Goal: Navigation & Orientation: Find specific page/section

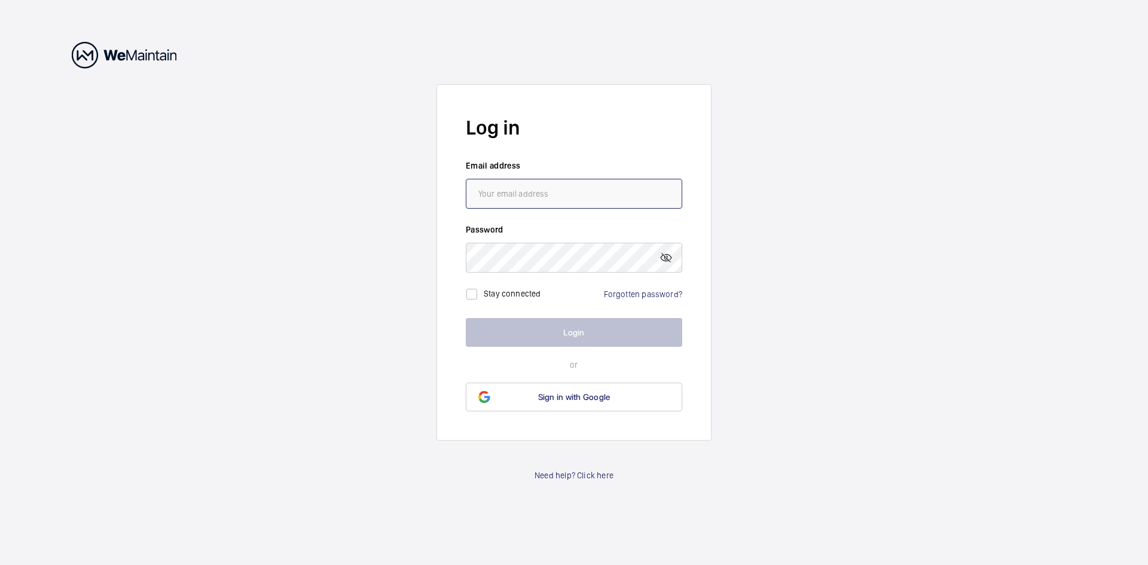
type input "[EMAIL_ADDRESS][DOMAIN_NAME]"
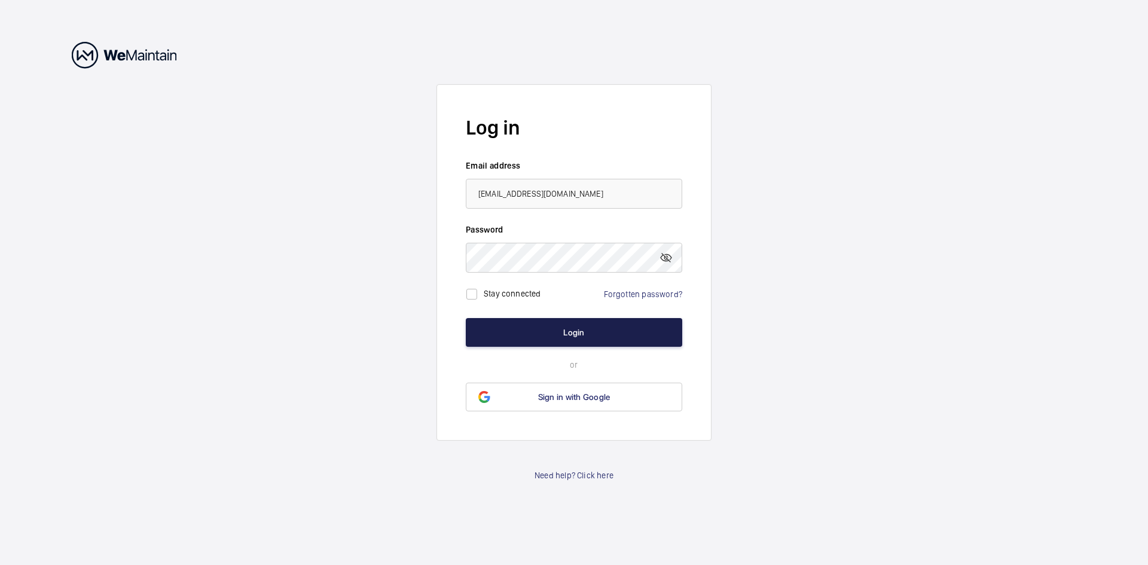
click at [565, 340] on button "Login" at bounding box center [574, 332] width 216 height 29
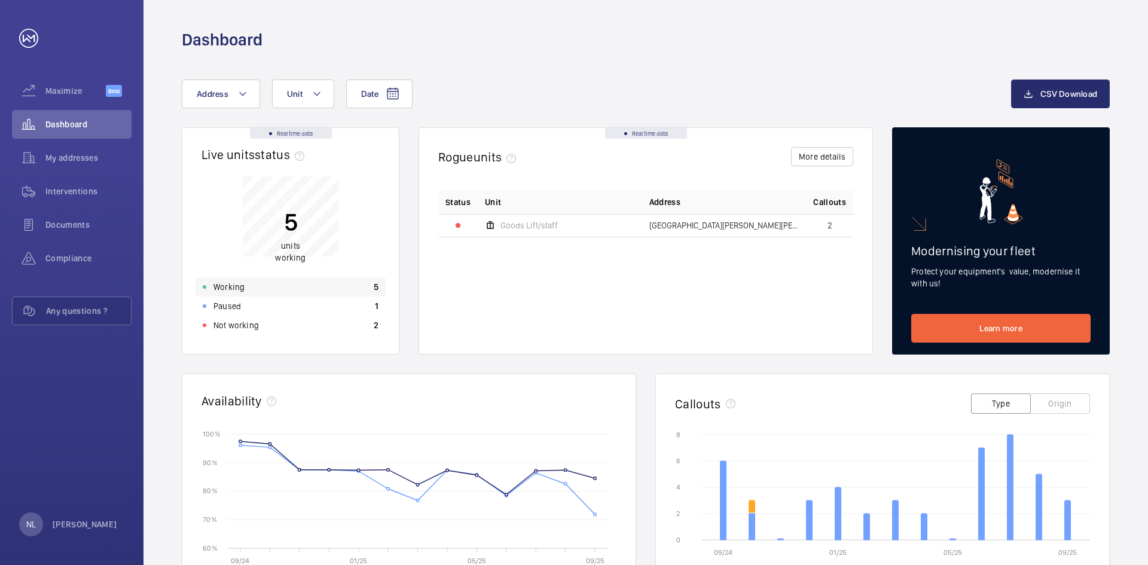
click at [239, 287] on p "Working" at bounding box center [228, 287] width 31 height 12
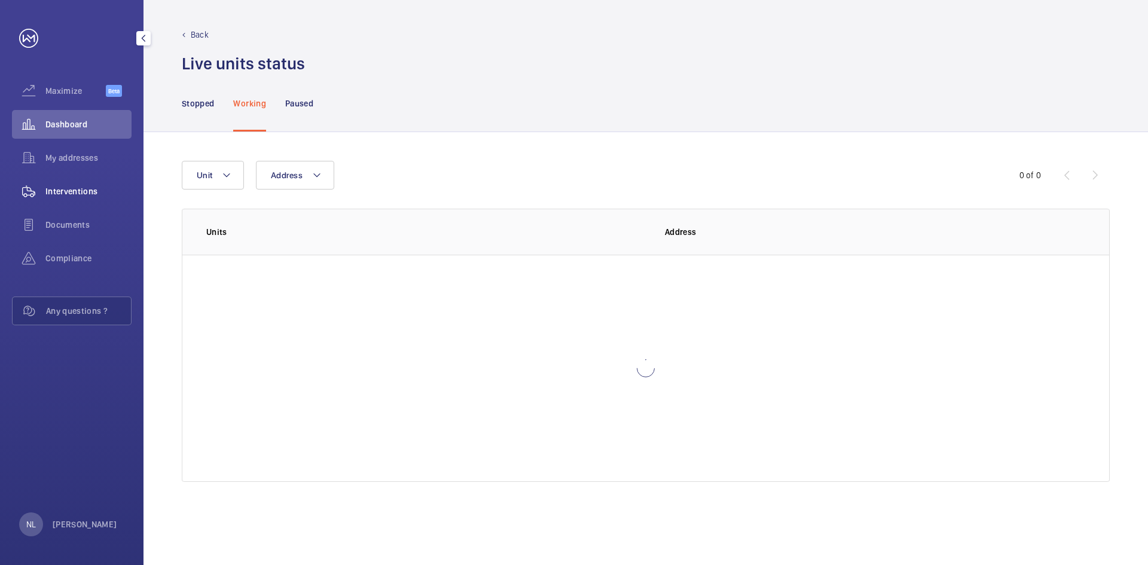
click at [90, 194] on span "Interventions" at bounding box center [88, 191] width 86 height 12
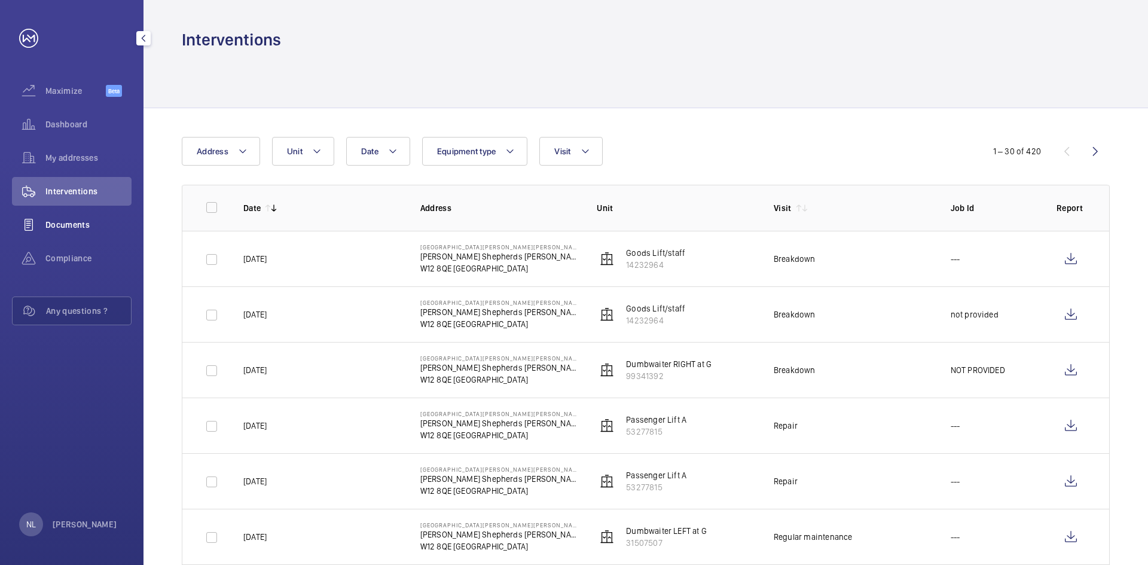
click at [39, 216] on wm-front-icon-button at bounding box center [28, 224] width 33 height 29
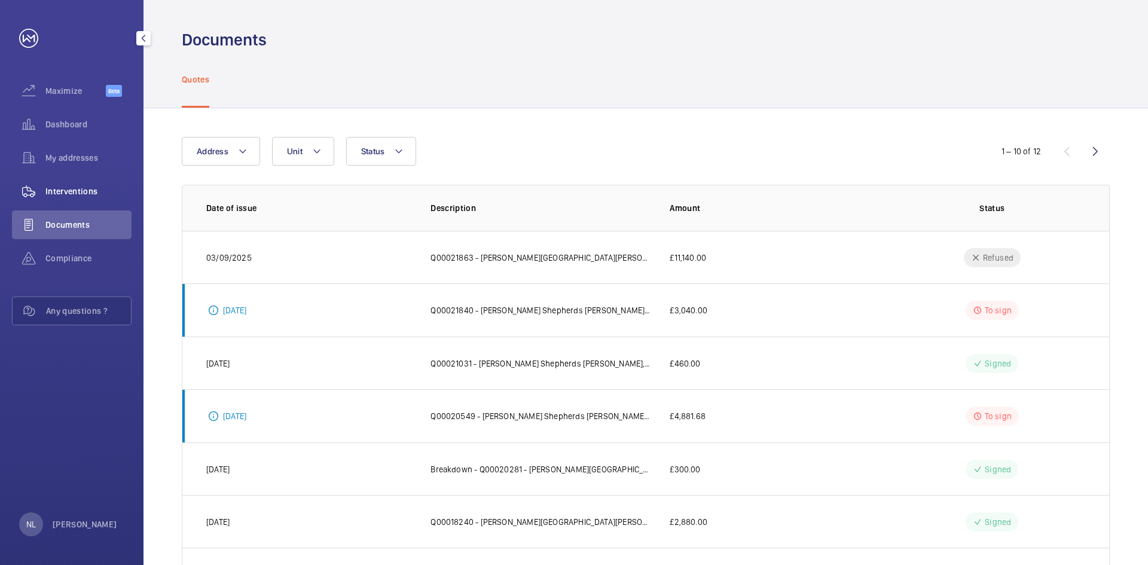
click at [81, 194] on span "Interventions" at bounding box center [88, 191] width 86 height 12
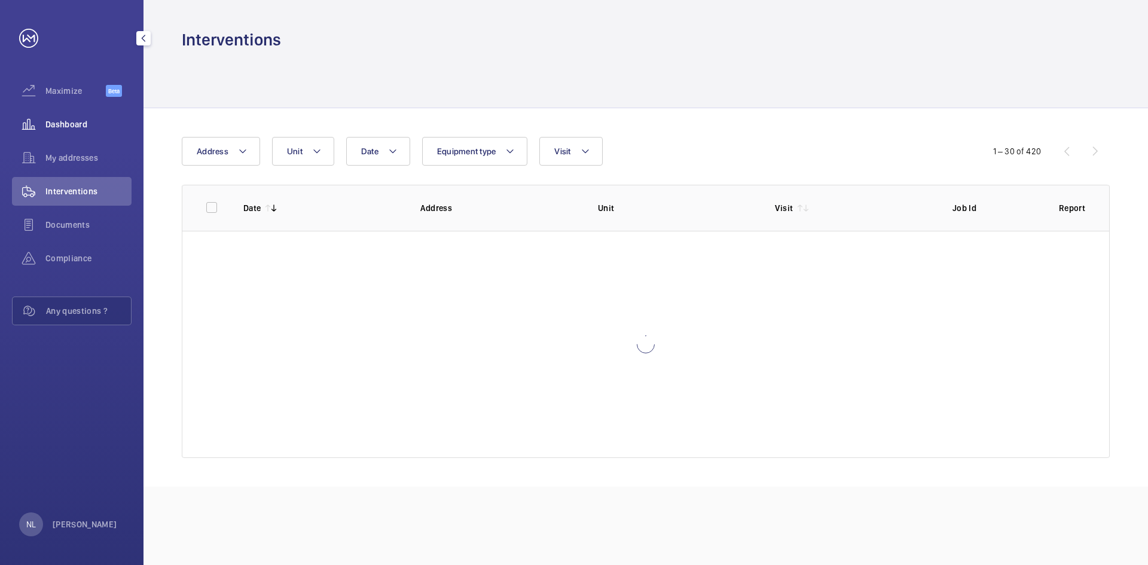
click at [65, 127] on span "Dashboard" at bounding box center [88, 124] width 86 height 12
